Goal: Information Seeking & Learning: Learn about a topic

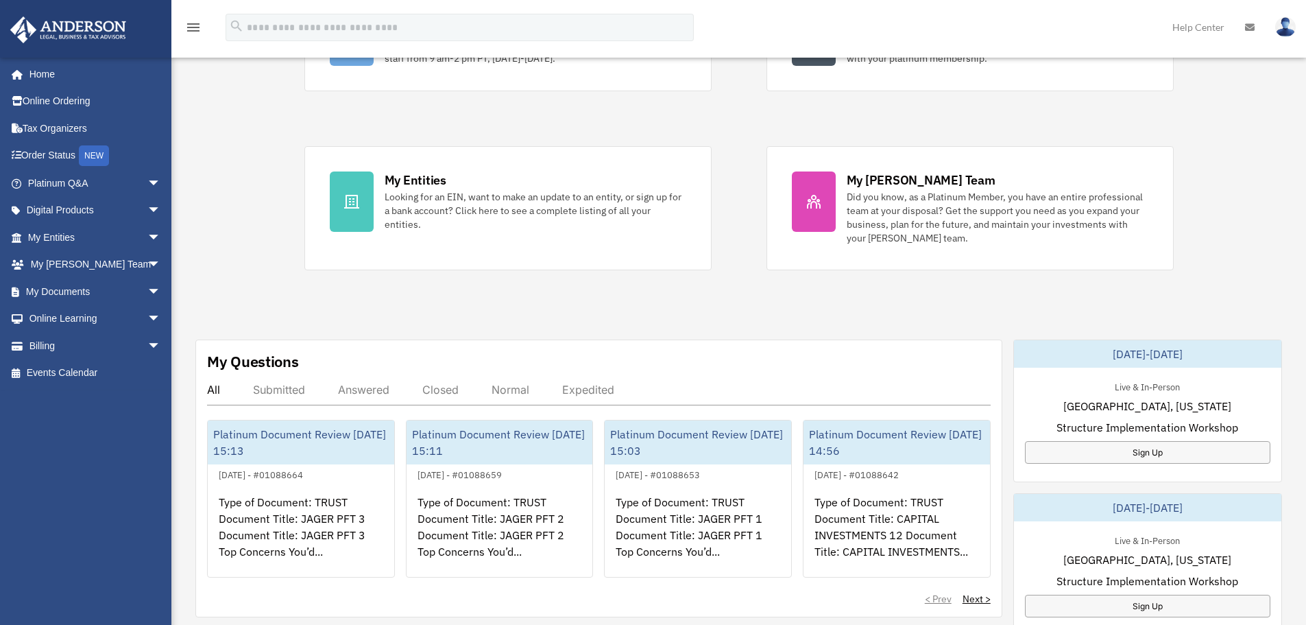
scroll to position [343, 0]
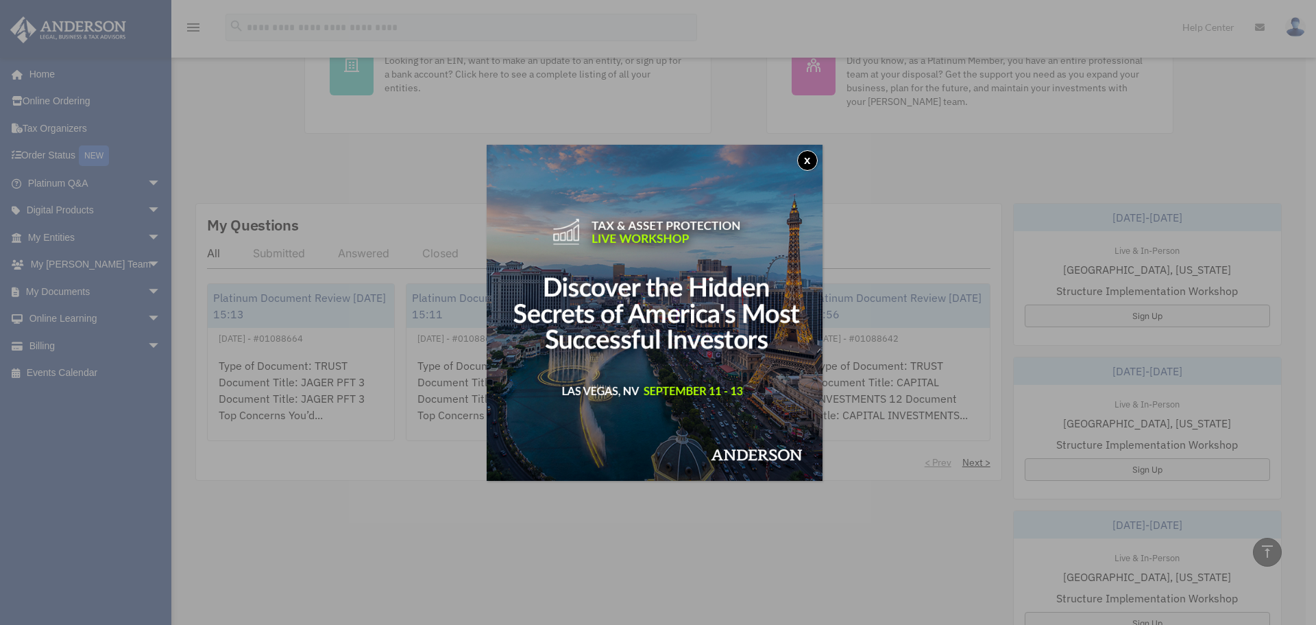
click at [812, 155] on button "x" at bounding box center [807, 160] width 21 height 21
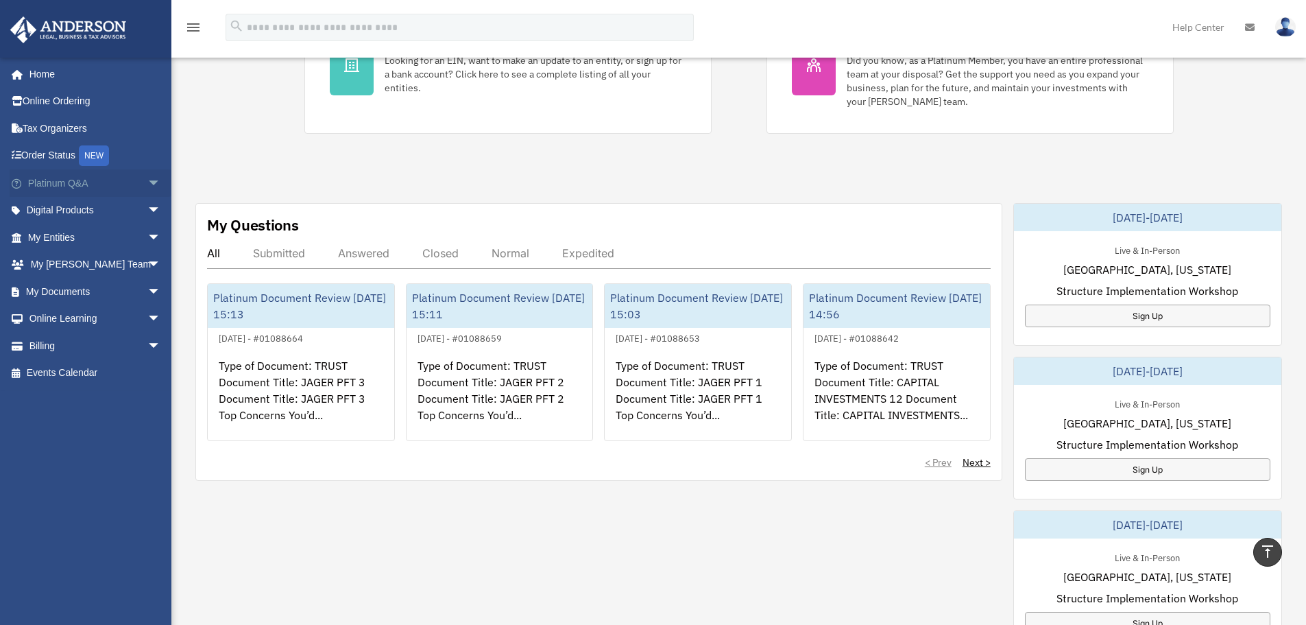
click at [70, 184] on link "Platinum Q&A arrow_drop_down" at bounding box center [96, 182] width 172 height 27
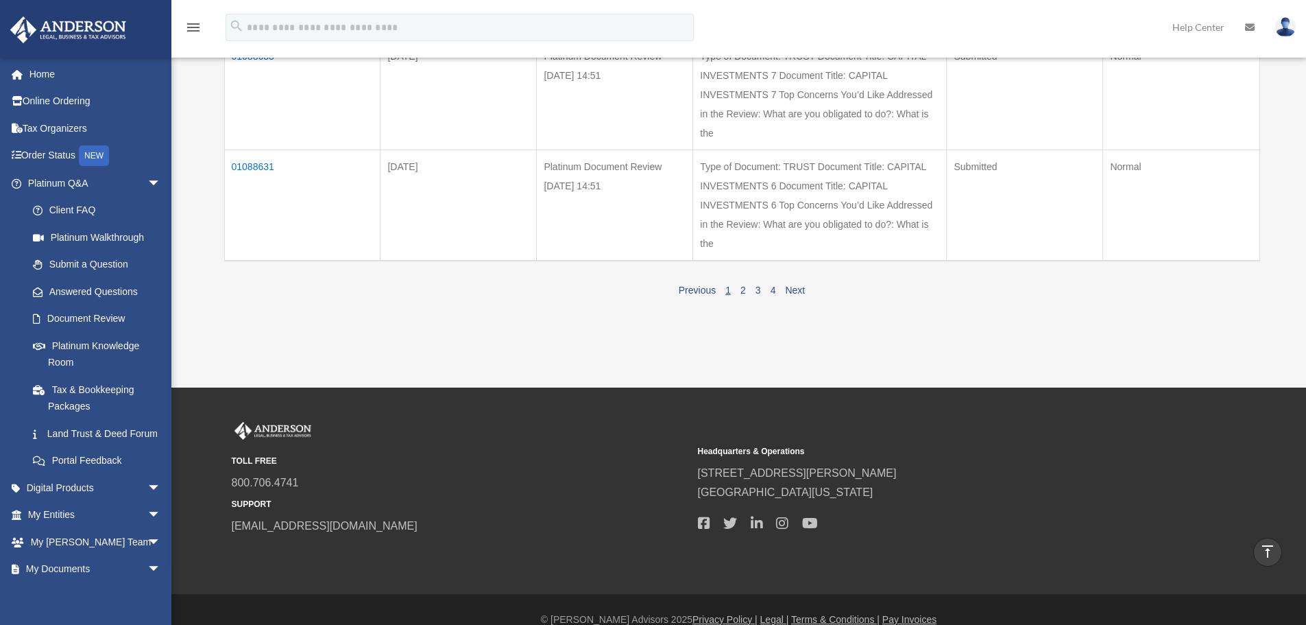
scroll to position [1028, 0]
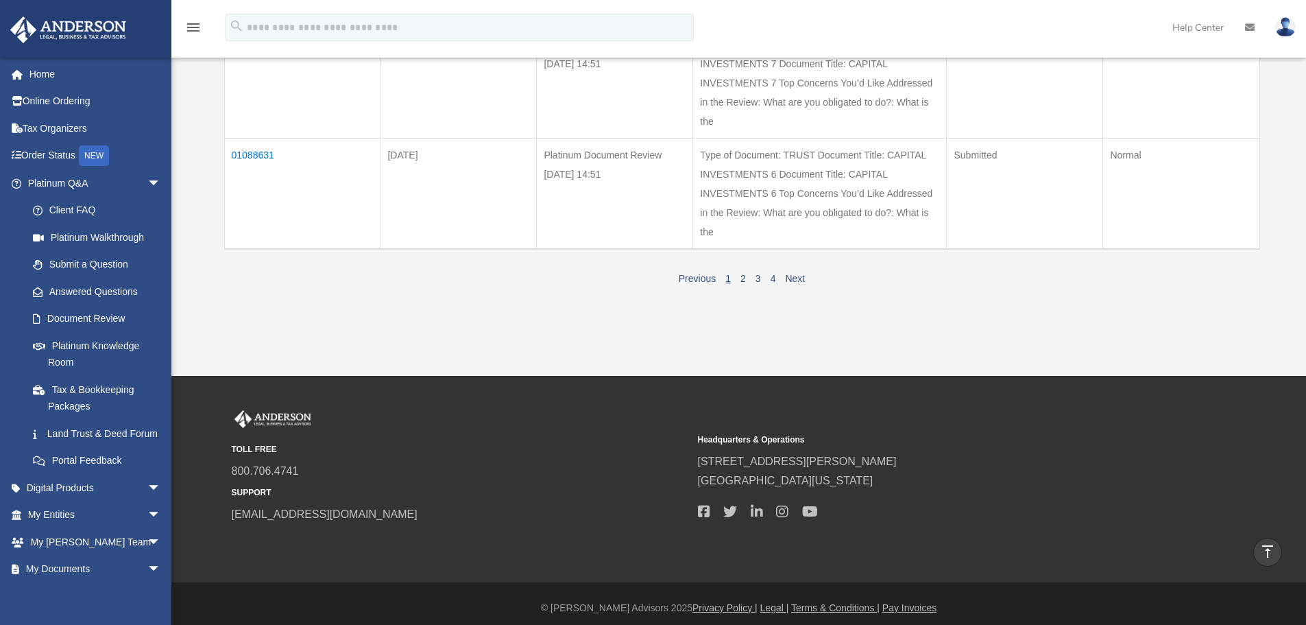
click at [740, 284] on link "2" at bounding box center [742, 278] width 5 height 11
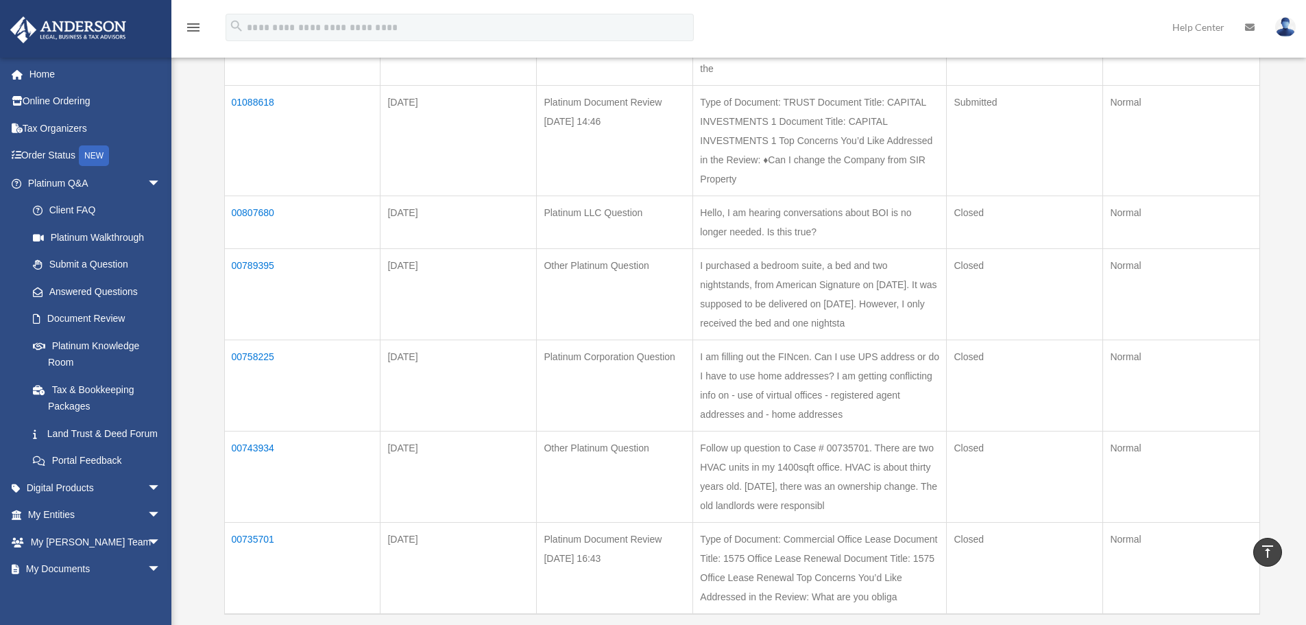
scroll to position [617, 0]
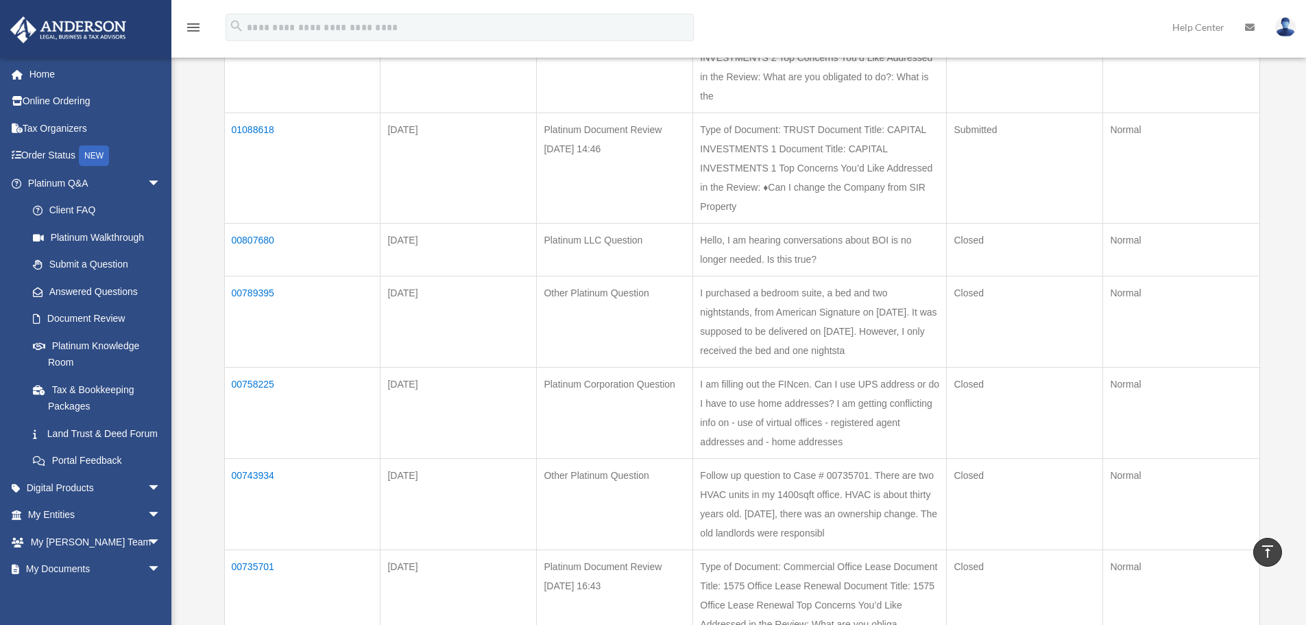
click at [262, 125] on td "01088618" at bounding box center [302, 167] width 156 height 110
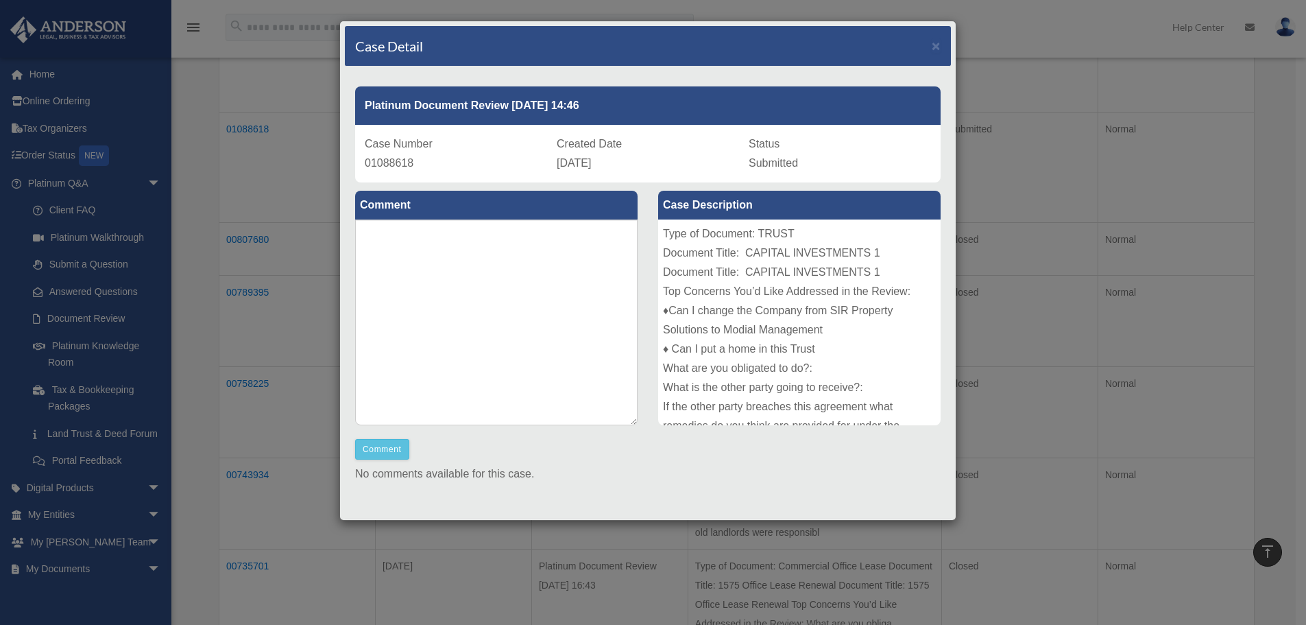
click at [838, 322] on div "Type of Document: TRUST Document Title: CAPITAL INVESTMENTS 1 Document Title: C…" at bounding box center [799, 322] width 282 height 206
click at [932, 45] on span "×" at bounding box center [936, 46] width 9 height 16
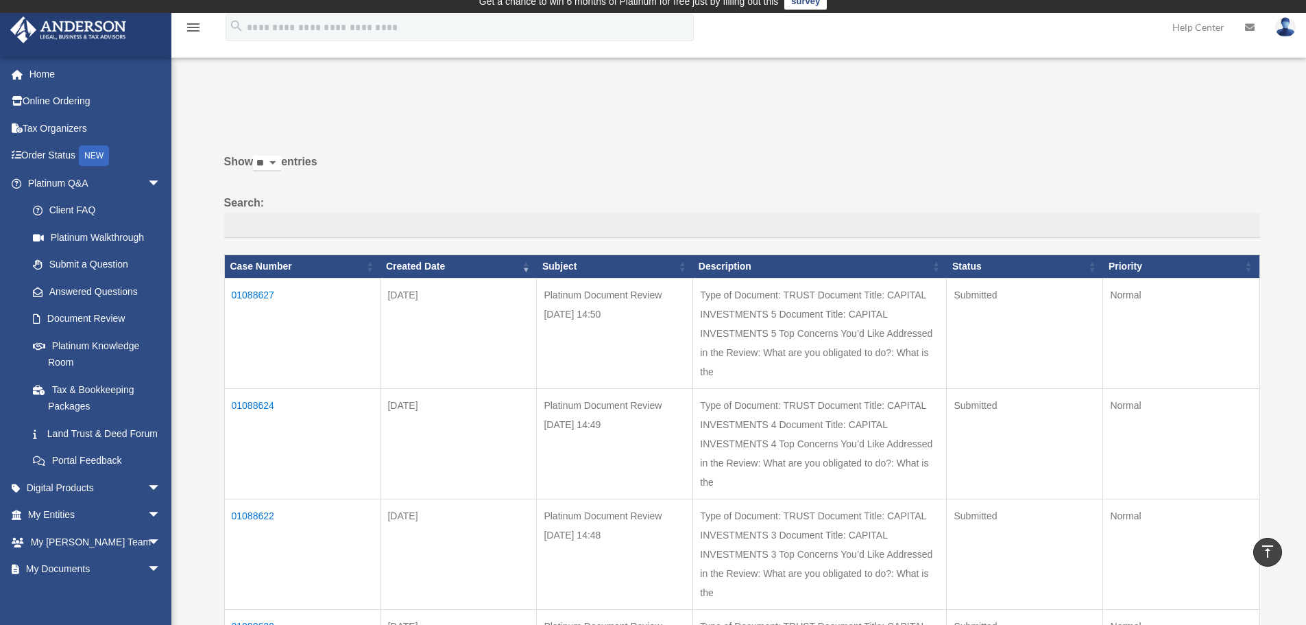
scroll to position [0, 0]
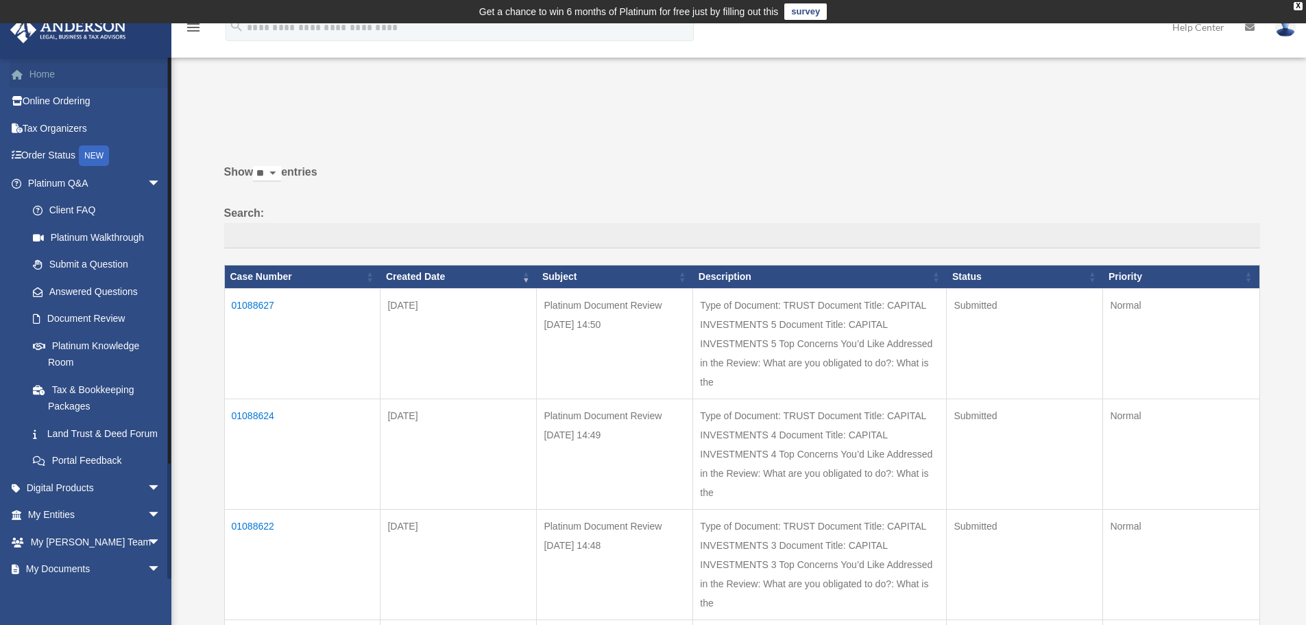
click at [36, 77] on link "Home" at bounding box center [96, 73] width 172 height 27
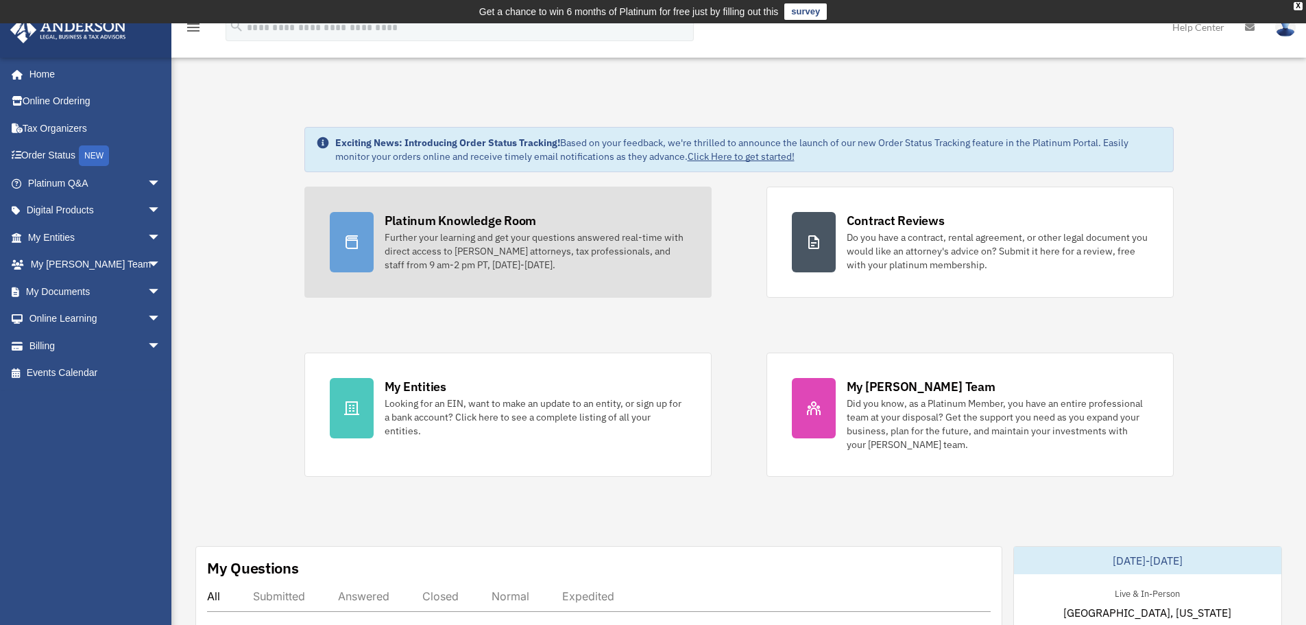
click at [514, 237] on div "Further your learning and get your questions answered real-time with direct acc…" at bounding box center [536, 250] width 302 height 41
click at [332, 245] on div at bounding box center [352, 242] width 44 height 60
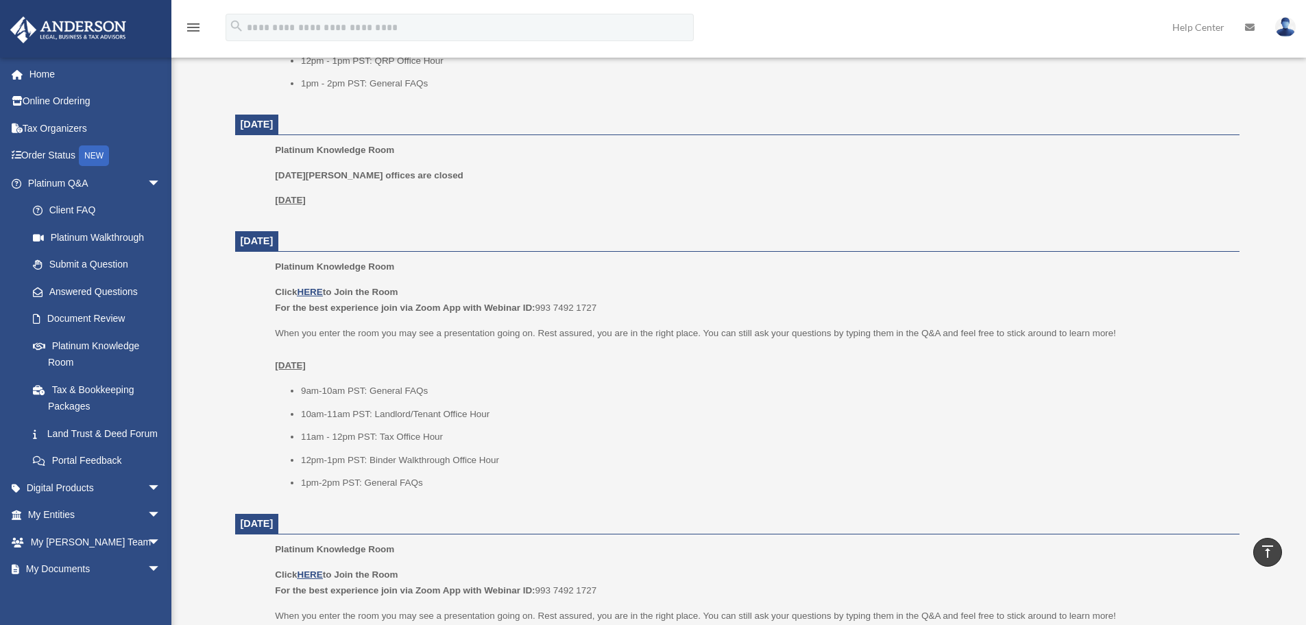
scroll to position [743, 0]
